Goal: Task Accomplishment & Management: Use online tool/utility

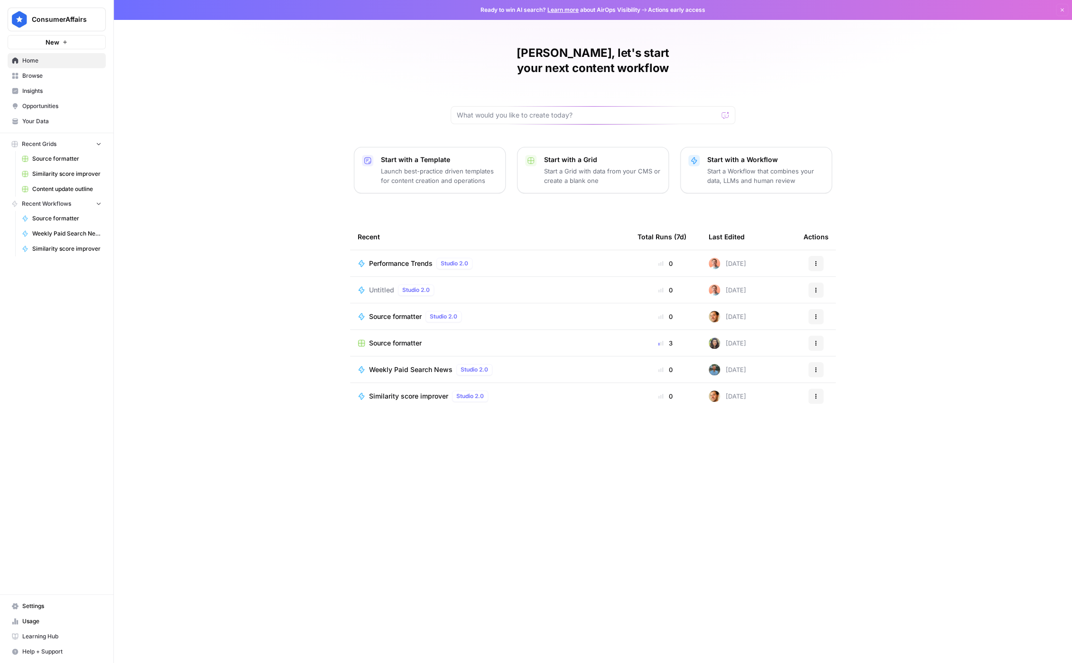
click at [430, 365] on span "Weekly Paid Search News" at bounding box center [410, 369] width 83 height 9
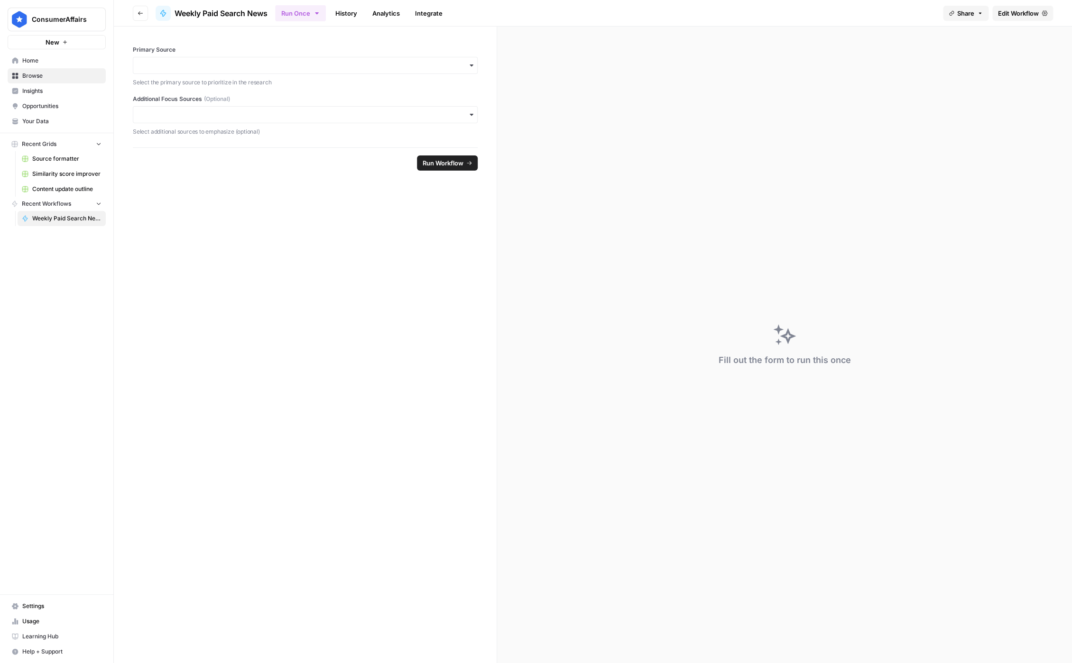
click at [1029, 12] on span "Edit Workflow" at bounding box center [1018, 13] width 41 height 9
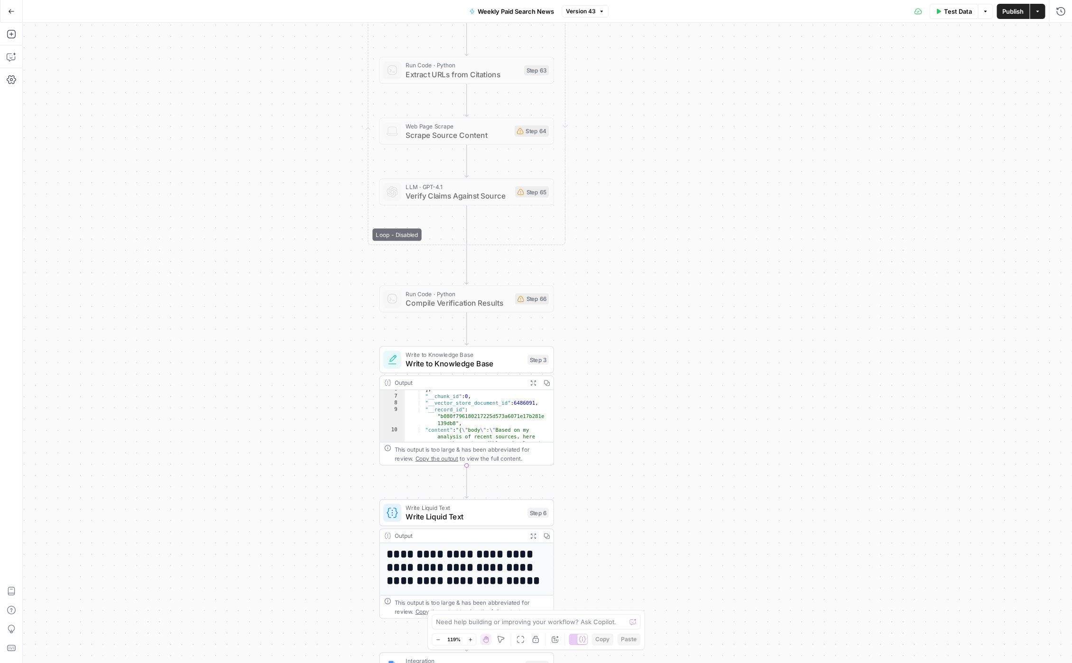
scroll to position [64, 0]
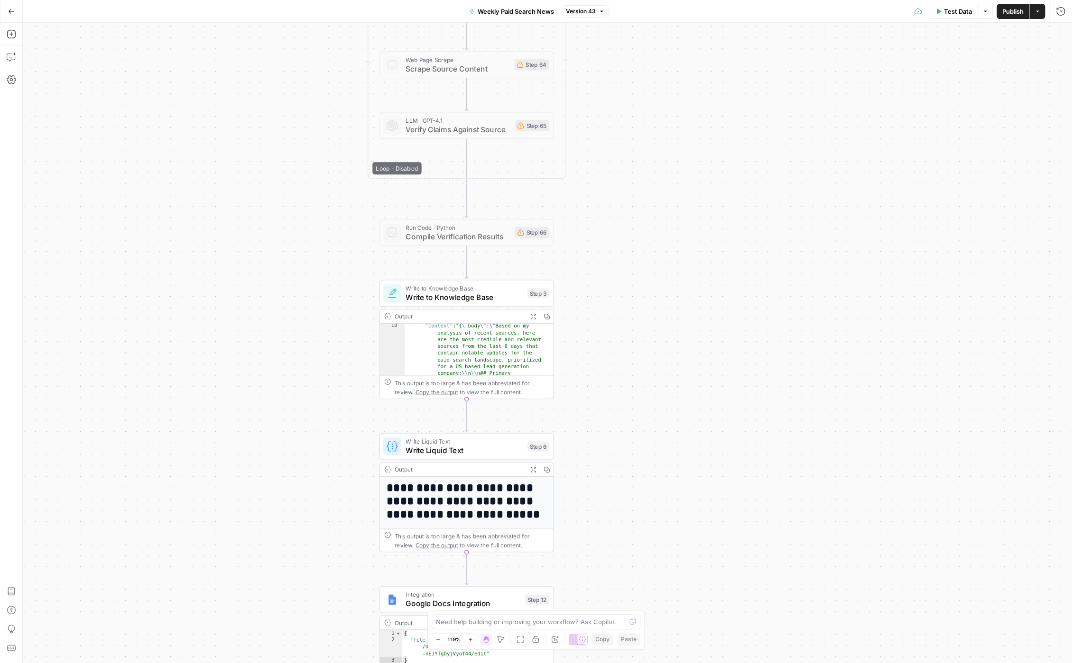
click at [1043, 15] on button "Actions" at bounding box center [1036, 11] width 15 height 15
click at [811, 233] on div "**********" at bounding box center [547, 343] width 1049 height 641
click at [10, 34] on icon "button" at bounding box center [11, 33] width 9 height 9
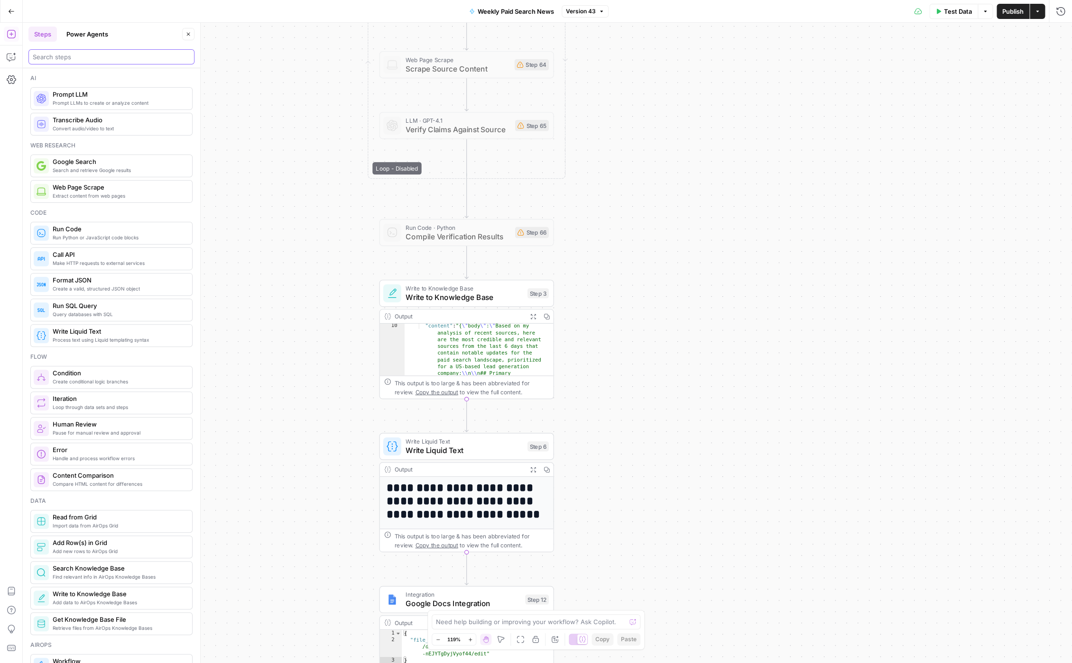
click at [103, 57] on input "search" at bounding box center [111, 56] width 157 height 9
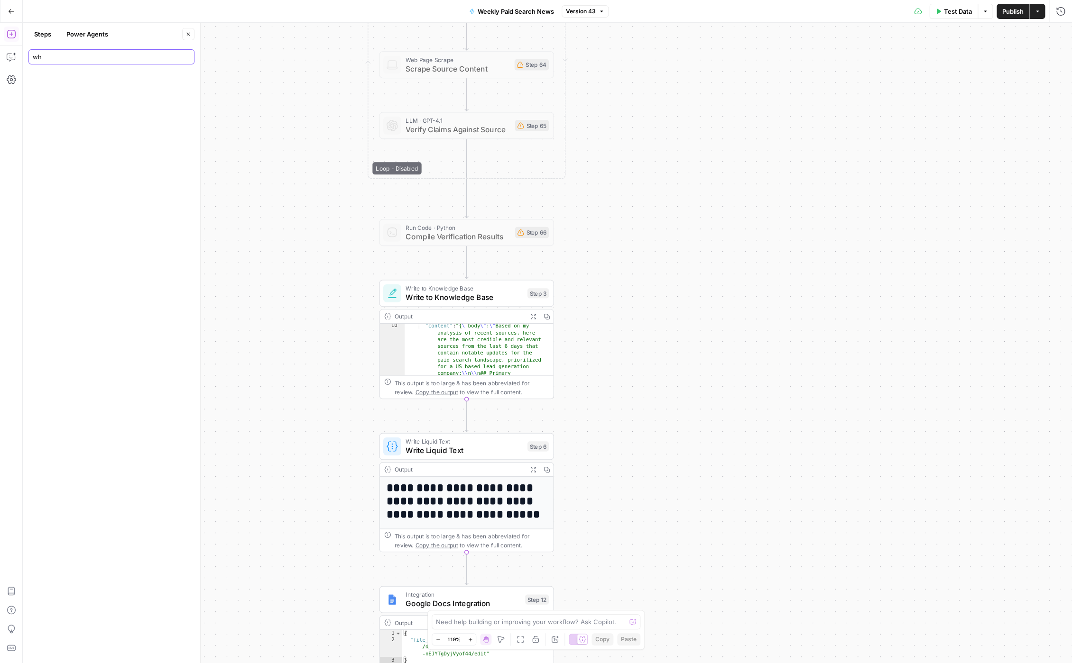
type input "w"
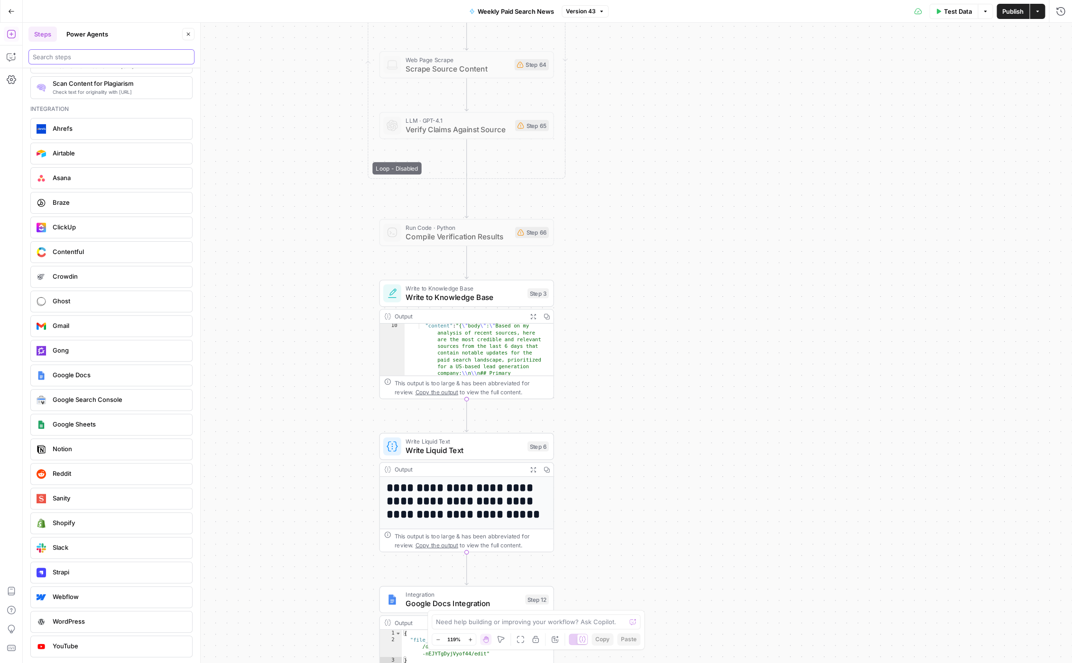
scroll to position [1711, 0]
